Goal: Find specific page/section: Find specific page/section

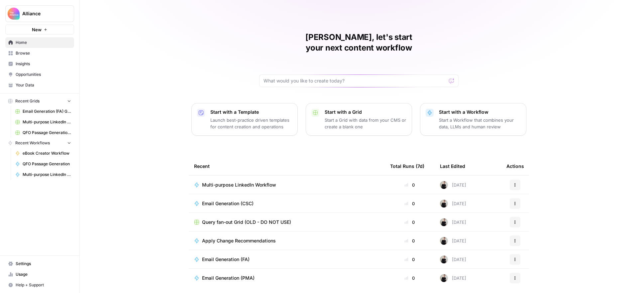
click at [34, 53] on span "Browse" at bounding box center [44, 53] width 56 height 6
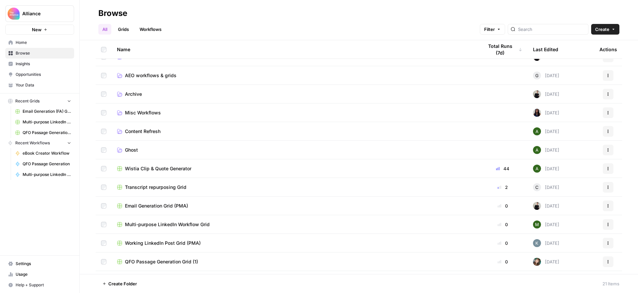
scroll to position [43, 0]
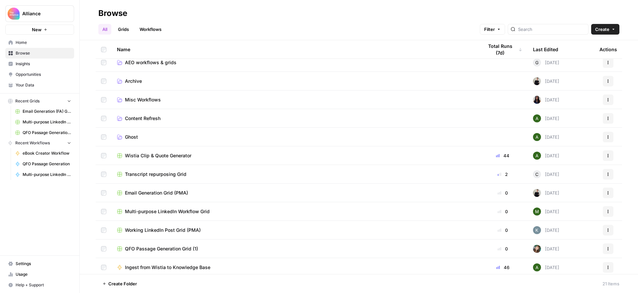
click at [155, 175] on span "Transcript repurposing Grid" at bounding box center [156, 174] width 62 height 7
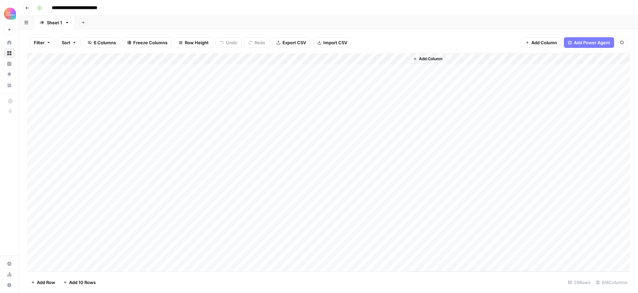
click at [27, 7] on icon "button" at bounding box center [27, 8] width 4 height 4
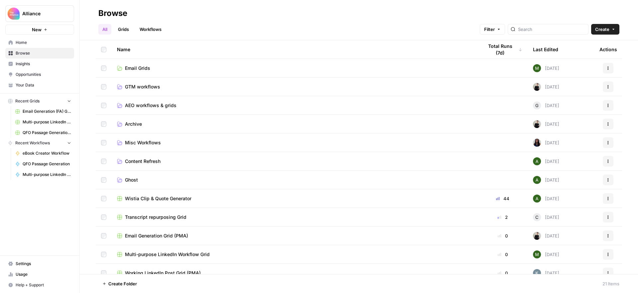
click at [31, 84] on span "Your Data" at bounding box center [44, 85] width 56 height 6
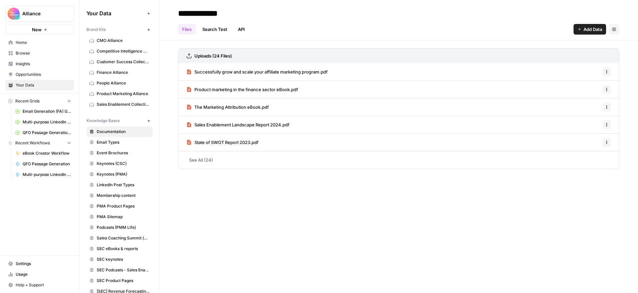
click at [28, 66] on span "Insights" at bounding box center [44, 64] width 56 height 6
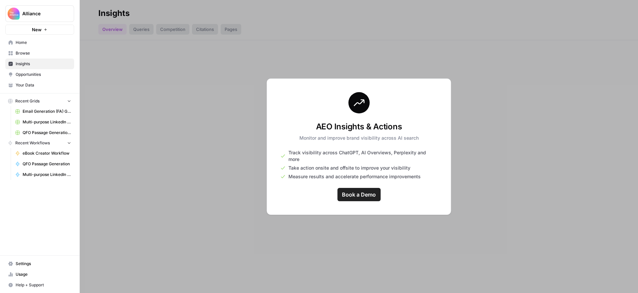
click at [36, 86] on span "Your Data" at bounding box center [44, 85] width 56 height 6
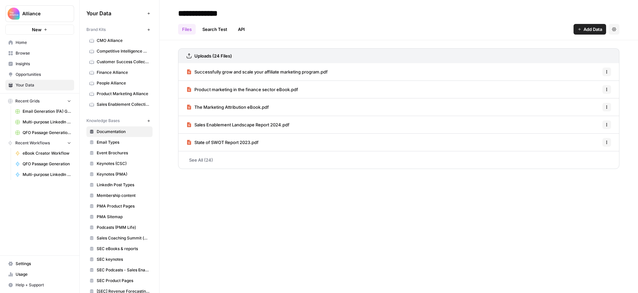
click at [22, 273] on span "Usage" at bounding box center [44, 274] width 56 height 6
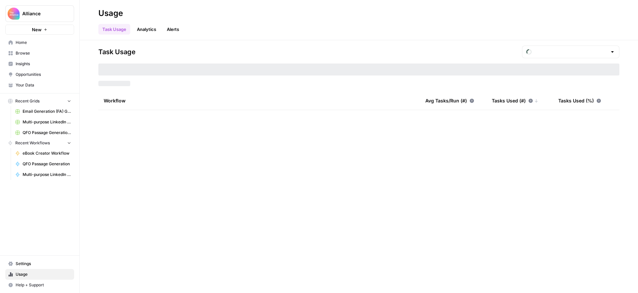
type input "September Tasks"
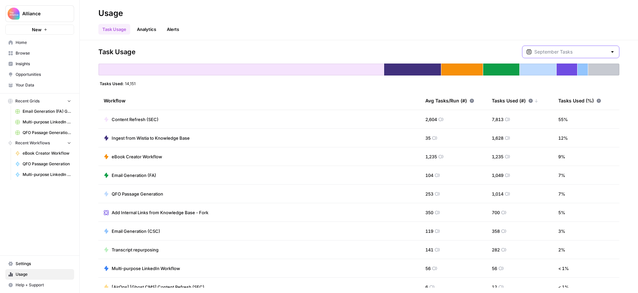
click at [572, 51] on input "text" at bounding box center [571, 52] width 73 height 7
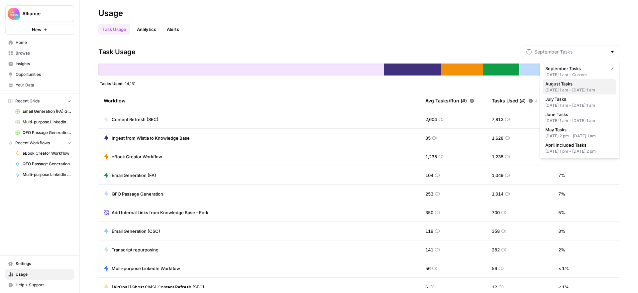
click at [564, 83] on span "August Tasks" at bounding box center [579, 83] width 66 height 7
type input "August Tasks"
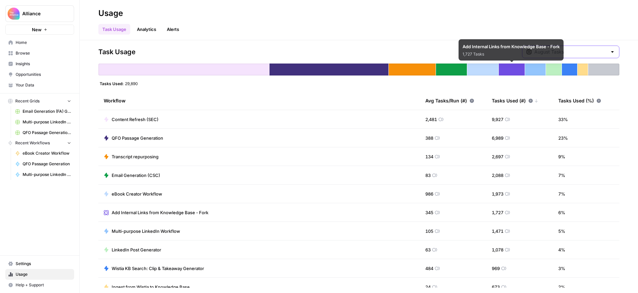
click at [565, 50] on input "text" at bounding box center [571, 52] width 73 height 7
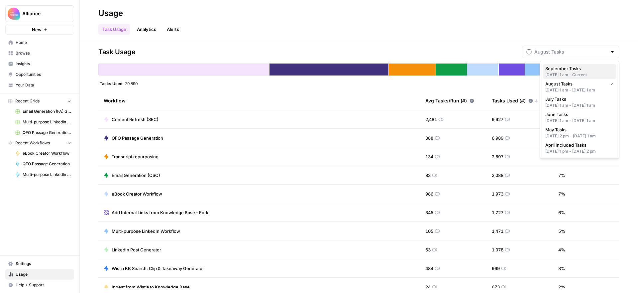
click at [564, 70] on span "September Tasks" at bounding box center [579, 68] width 66 height 7
type input "September Tasks"
